Goal: Information Seeking & Learning: Learn about a topic

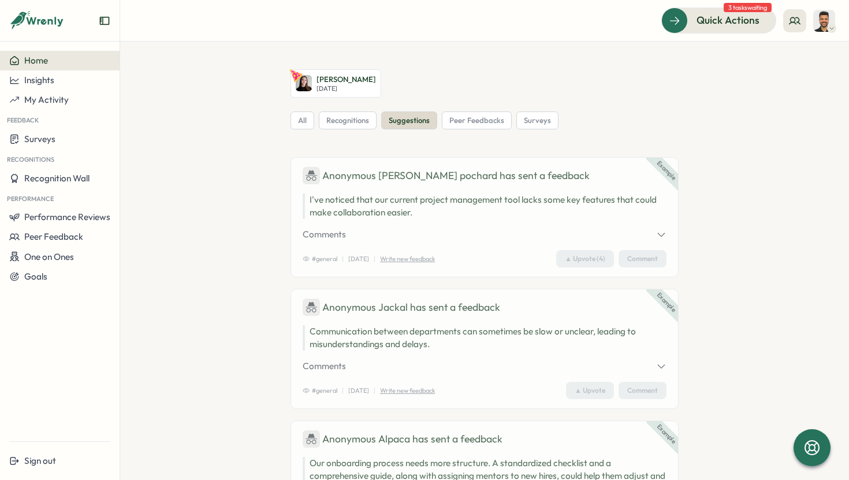
click at [72, 55] on div "Home" at bounding box center [59, 60] width 101 height 10
click at [72, 217] on span "Performance Reviews" at bounding box center [67, 216] width 86 height 11
click at [68, 231] on span "Peer Feedback" at bounding box center [53, 236] width 59 height 11
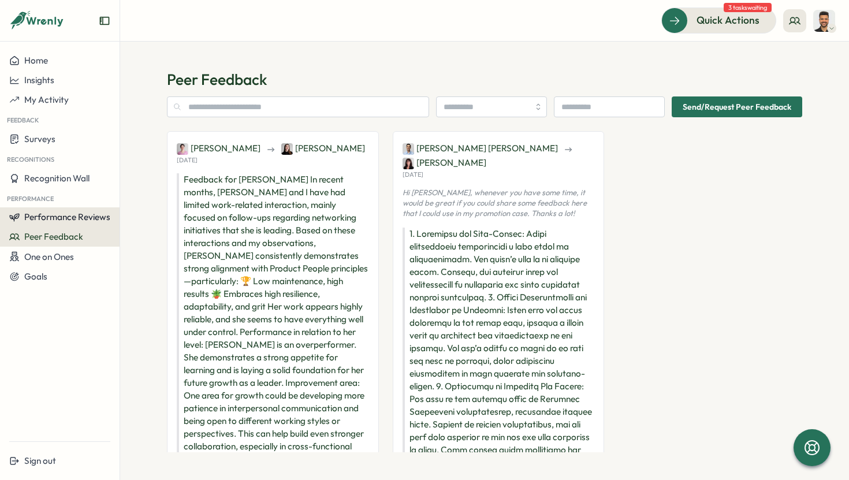
click at [88, 223] on button "Performance Reviews" at bounding box center [59, 217] width 119 height 20
click at [140, 211] on div "Reviews" at bounding box center [138, 206] width 32 height 13
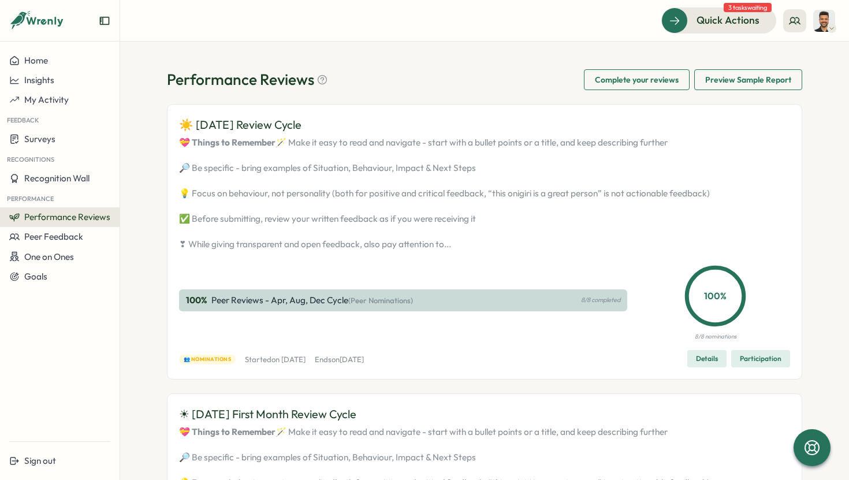
click at [708, 367] on span "Details" at bounding box center [707, 358] width 22 height 16
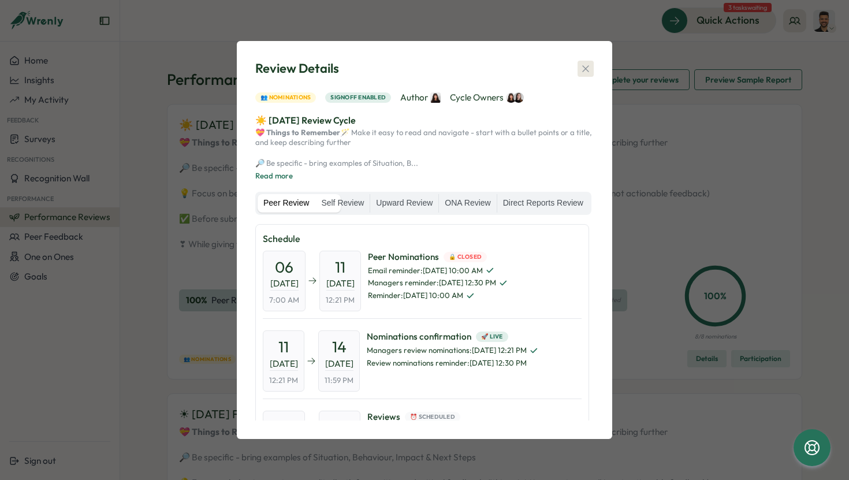
click at [589, 61] on button "button" at bounding box center [585, 69] width 16 height 16
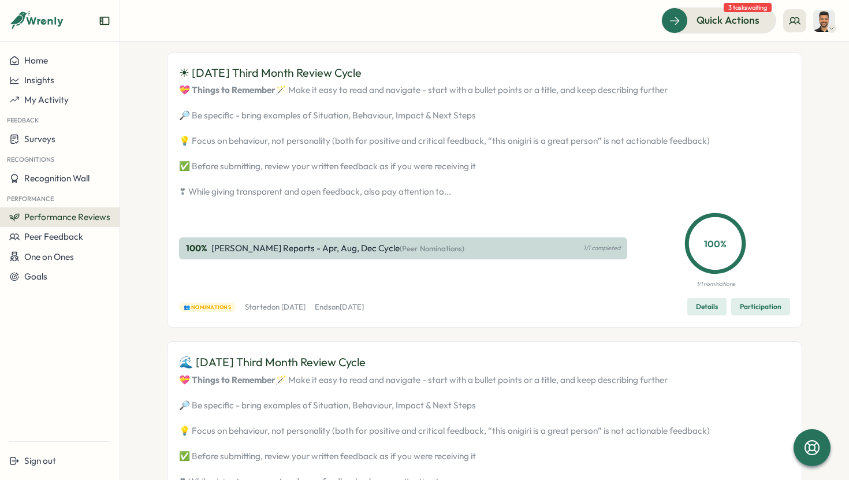
scroll to position [630, 0]
click at [697, 315] on span "Details" at bounding box center [707, 307] width 22 height 16
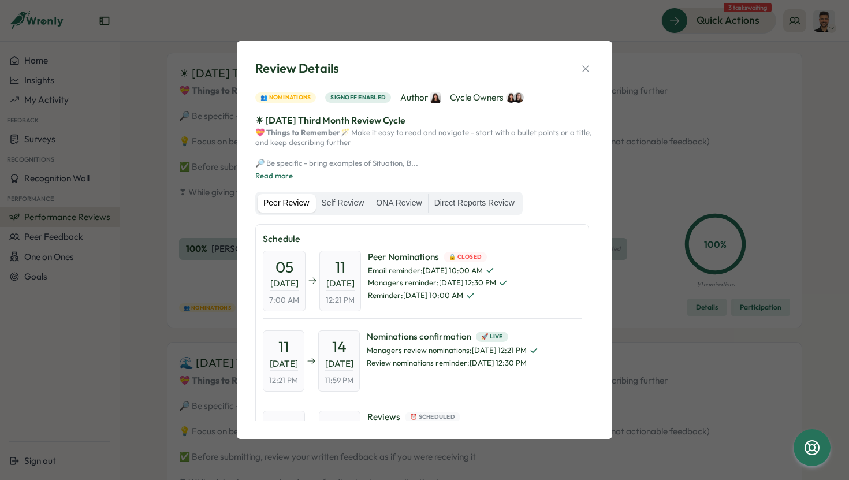
click at [592, 59] on div "Review Details" at bounding box center [424, 68] width 338 height 18
click at [588, 64] on icon "button" at bounding box center [586, 69] width 12 height 12
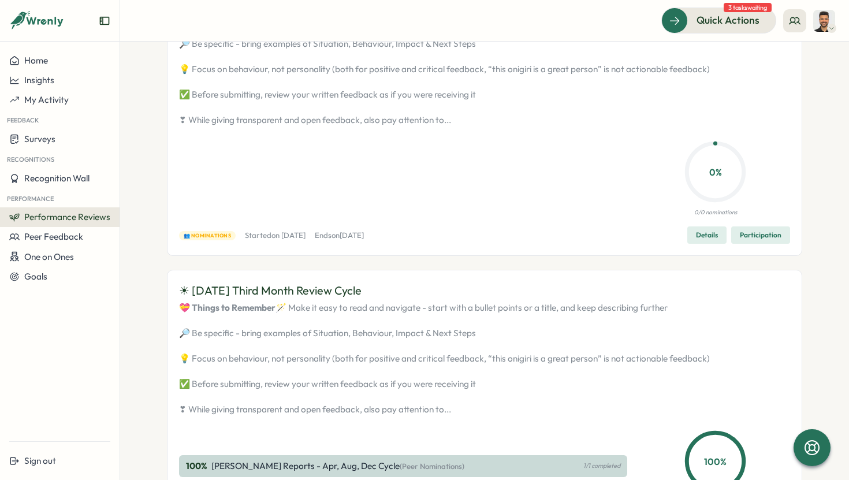
scroll to position [0, 0]
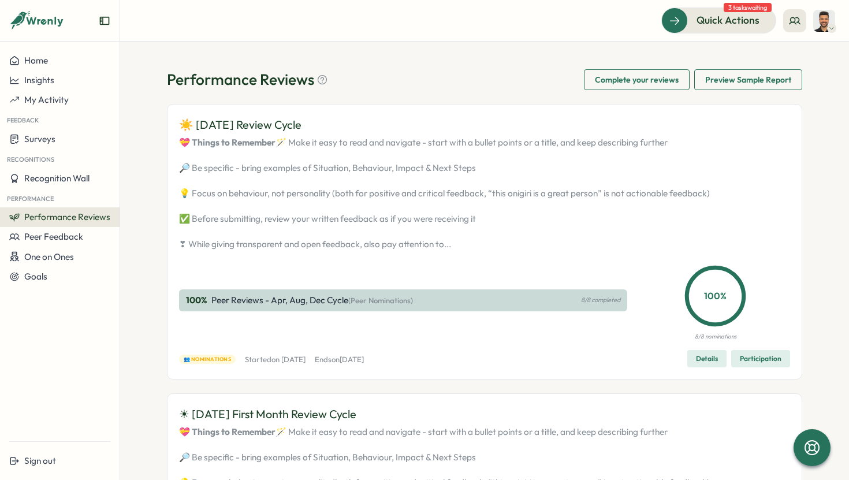
click at [215, 363] on span "👥 Nominations" at bounding box center [207, 359] width 47 height 8
click at [744, 81] on span "Preview Sample Report" at bounding box center [748, 80] width 86 height 20
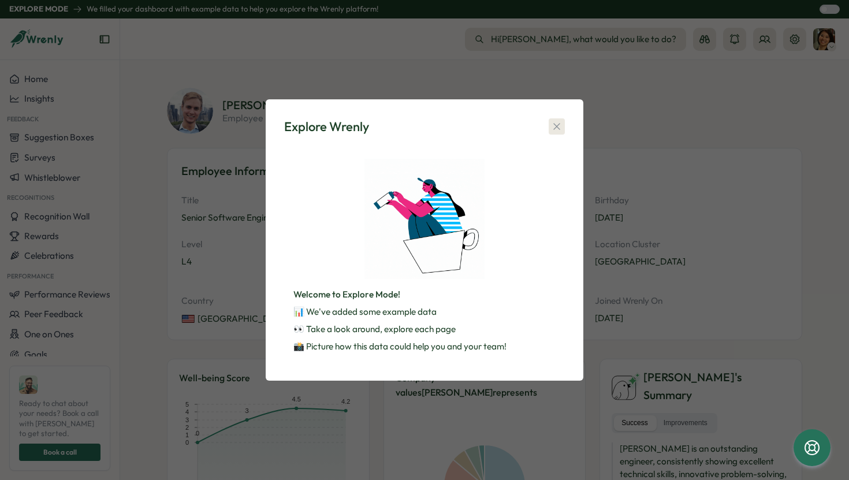
click at [553, 125] on icon "button" at bounding box center [557, 127] width 12 height 12
